Goal: Navigation & Orientation: Find specific page/section

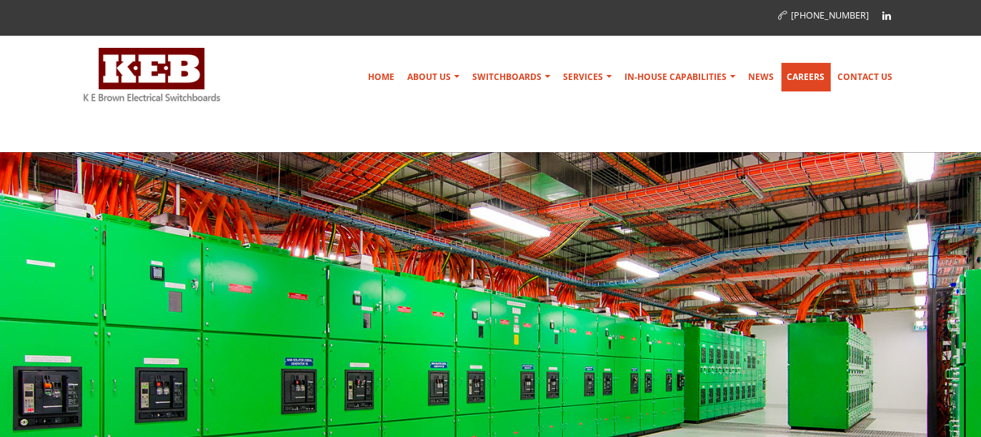
click at [781, 91] on link "Careers" at bounding box center [805, 77] width 49 height 29
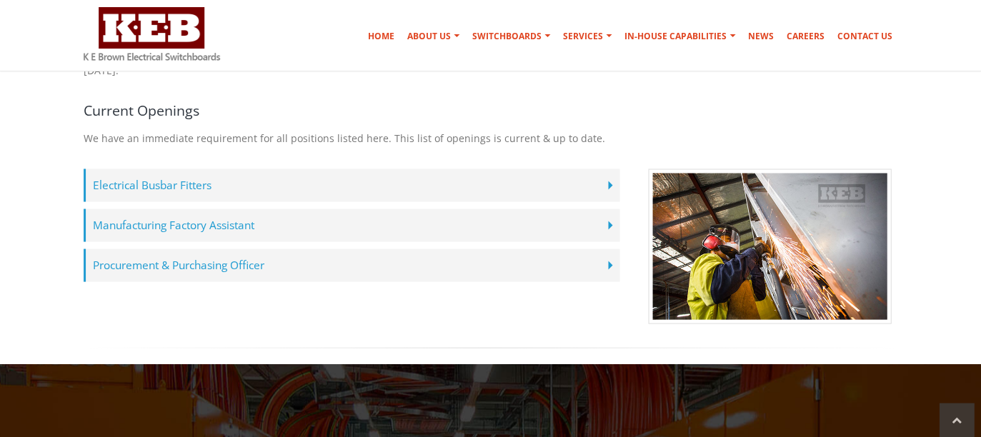
scroll to position [419, 0]
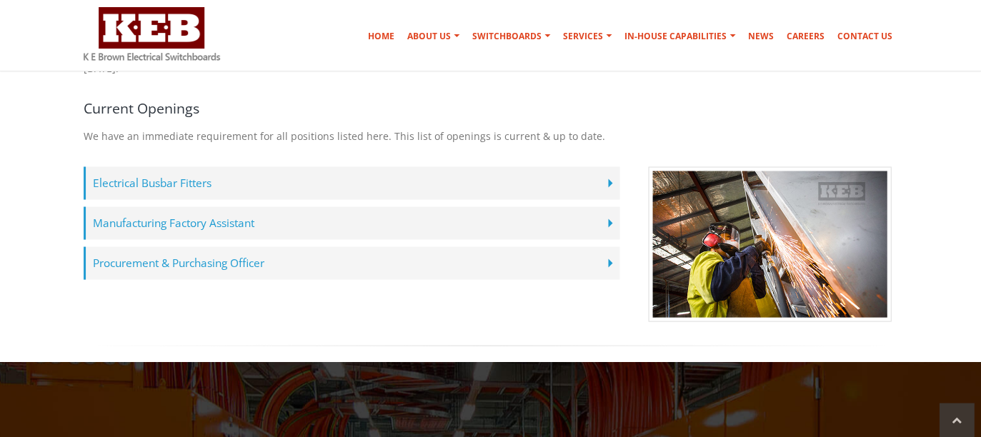
click at [274, 279] on label "Procurement & Purchasing Officer" at bounding box center [352, 262] width 536 height 33
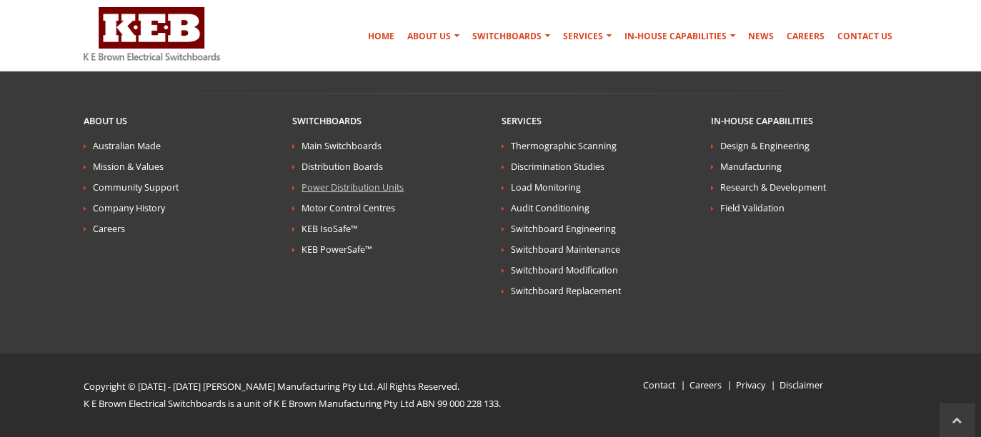
scroll to position [2939, 0]
click at [161, 152] on link "Australian Made" at bounding box center [127, 146] width 68 height 12
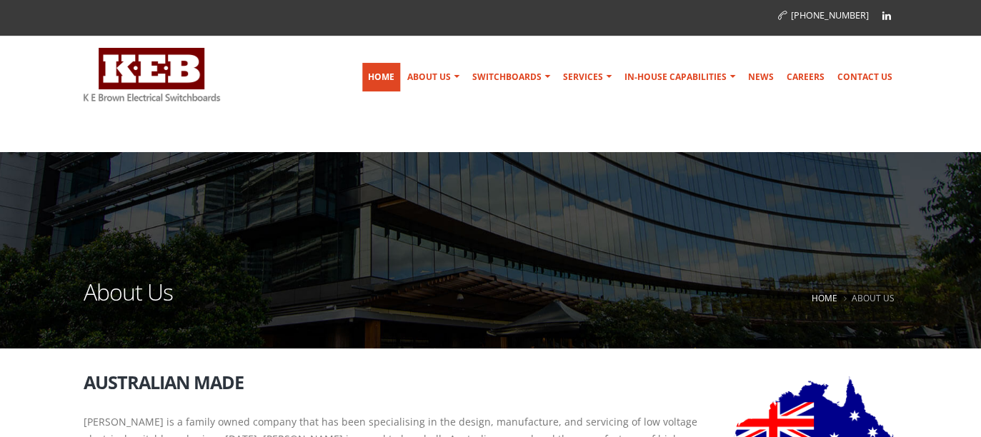
click at [362, 85] on link "Home" at bounding box center [381, 77] width 38 height 29
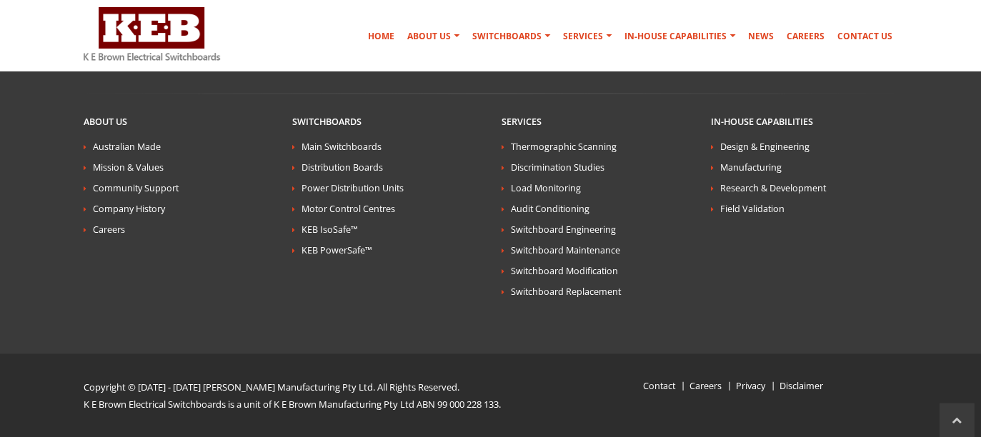
scroll to position [3408, 0]
click at [370, 17] on icon at bounding box center [373, 12] width 8 height 9
